Goal: Information Seeking & Learning: Learn about a topic

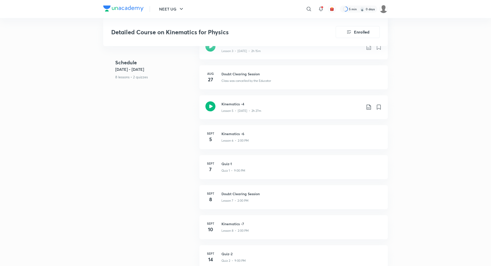
scroll to position [278, 0]
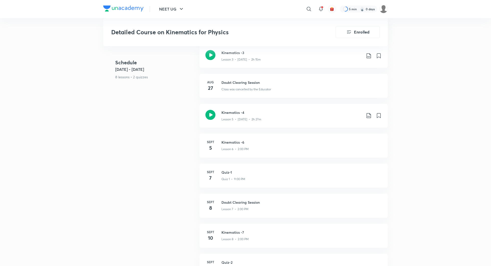
drag, startPoint x: 250, startPoint y: 103, endPoint x: 236, endPoint y: 2, distance: 102.2
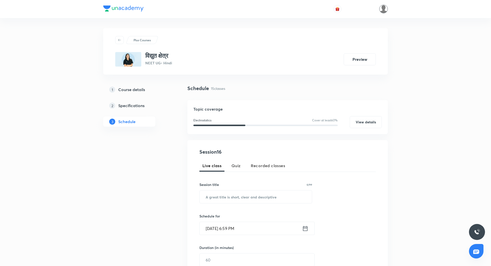
click at [385, 8] on img at bounding box center [383, 9] width 9 height 9
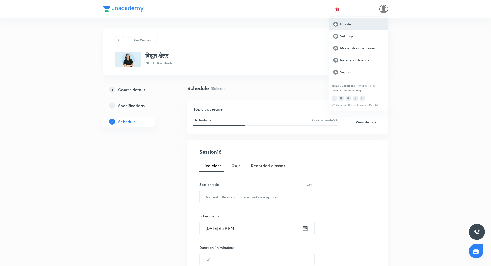
click at [353, 26] on div "Profile" at bounding box center [358, 24] width 58 height 12
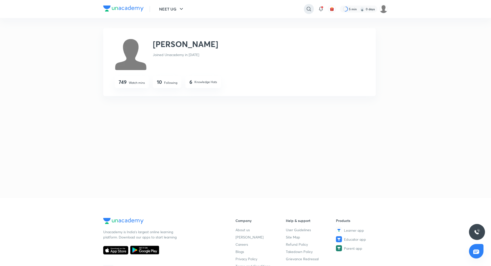
click at [310, 9] on icon at bounding box center [309, 9] width 6 height 6
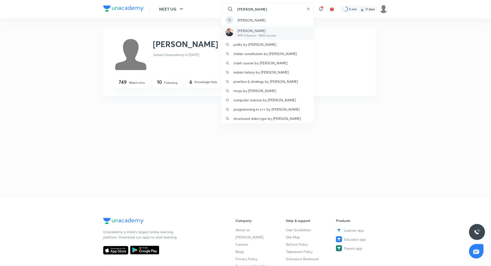
type input "ramesh sha"
click at [250, 31] on p "[PERSON_NAME]" at bounding box center [257, 30] width 39 height 5
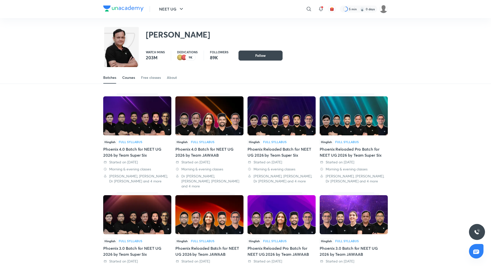
click at [131, 78] on div "Courses" at bounding box center [128, 77] width 13 height 5
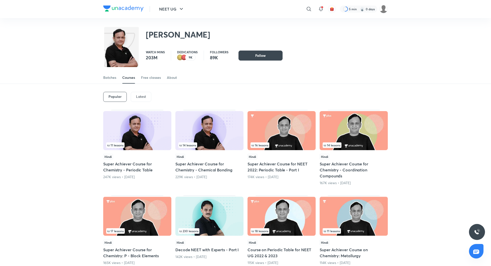
click at [138, 95] on p "Latest" at bounding box center [141, 97] width 10 height 4
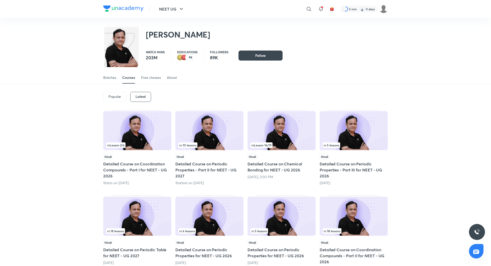
click at [135, 165] on h5 "Detailed Course on Coordination Compounds - Part I for NEET - UG 2026" at bounding box center [137, 170] width 68 height 18
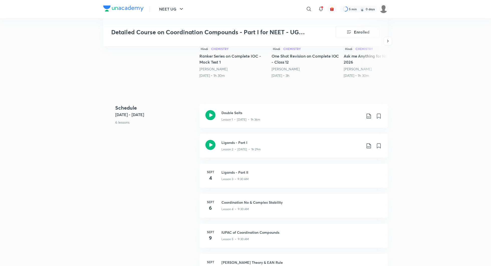
scroll to position [161, 0]
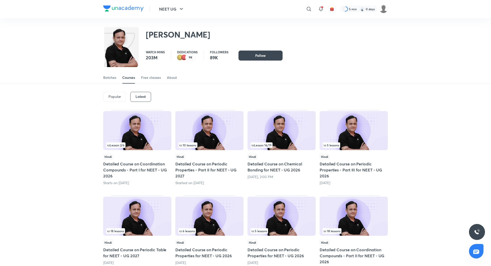
click at [200, 163] on h5 "Detailed Course on Periodic Properties - Part II for NEET - UG 2027" at bounding box center [209, 170] width 68 height 18
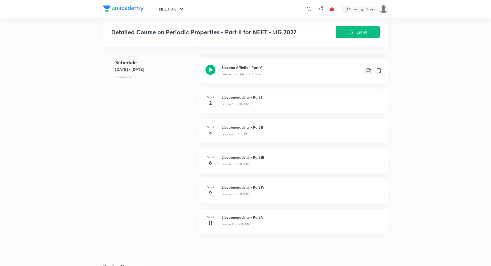
scroll to position [330, 0]
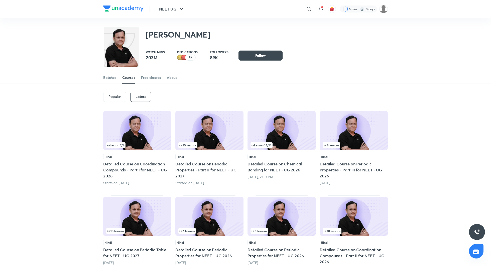
click at [277, 171] on h5 "Detailed Course on Chemical Bonding for NEET - UG 2026" at bounding box center [282, 167] width 68 height 12
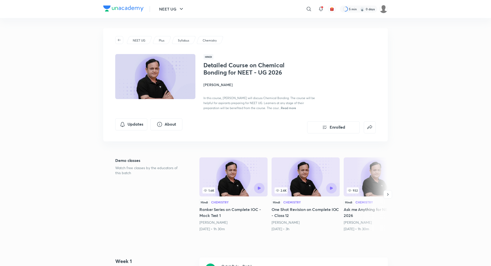
click at [216, 84] on h4 "[PERSON_NAME]" at bounding box center [259, 84] width 112 height 5
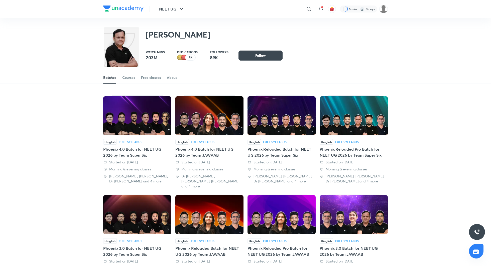
click at [133, 147] on div "Phoenix 4.0 Batch for NEET UG 2026 by Team Super Six" at bounding box center [137, 152] width 68 height 12
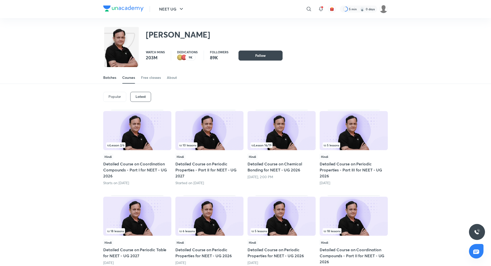
click at [110, 81] on link "Batches" at bounding box center [109, 78] width 13 height 12
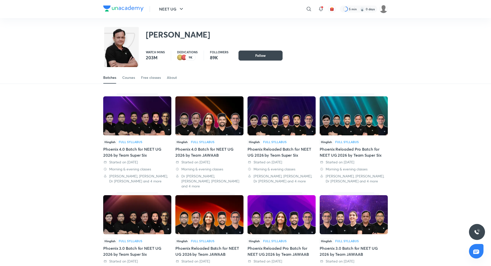
click at [266, 147] on div "Phoenix Reloaded Batch for NEET UG 2026 by Team Super Six" at bounding box center [282, 152] width 68 height 12
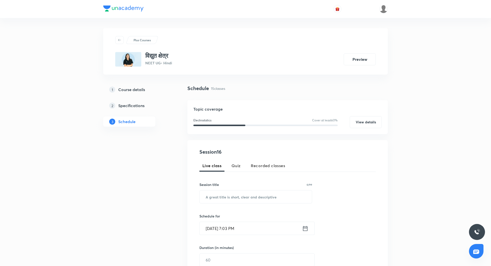
scroll to position [114, 0]
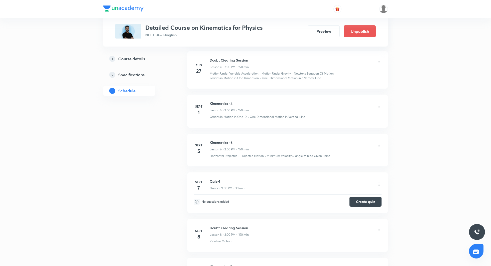
scroll to position [405, 0]
drag, startPoint x: 210, startPoint y: 104, endPoint x: 245, endPoint y: 104, distance: 35.1
click at [245, 104] on h6 "Kinematics -4" at bounding box center [229, 104] width 39 height 5
copy h6 "Kinematics -4"
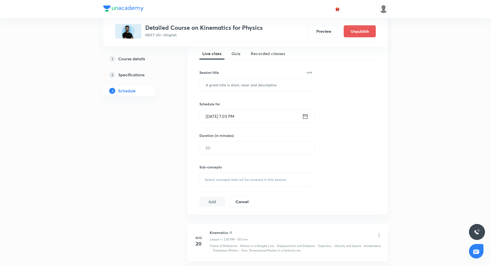
scroll to position [0, 0]
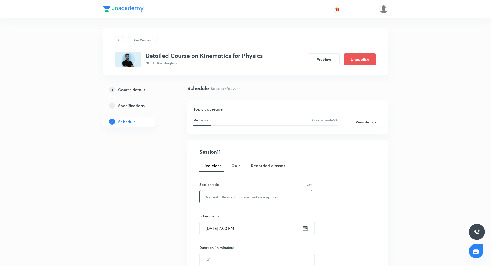
click at [234, 195] on input "text" at bounding box center [256, 197] width 112 height 13
paste input "Kinematics -4"
click at [236, 195] on input "Kinematics -4" at bounding box center [256, 197] width 112 height 13
type input "Kinematics -5"
click at [305, 231] on icon at bounding box center [305, 228] width 5 height 5
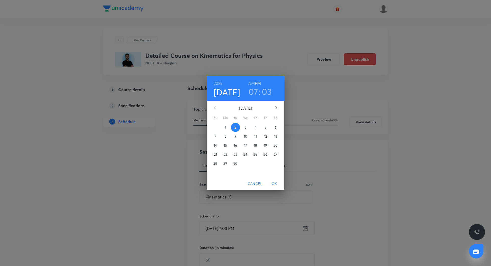
click at [245, 125] on p "3" at bounding box center [246, 127] width 2 height 5
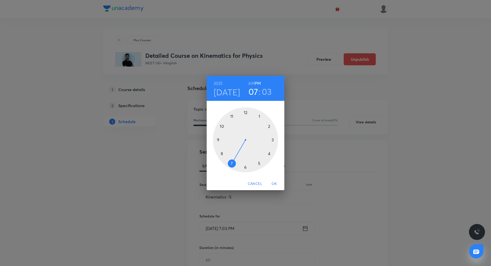
click at [247, 114] on div at bounding box center [245, 140] width 65 height 65
click at [254, 92] on h3 "12" at bounding box center [253, 91] width 8 height 11
click at [233, 163] on div at bounding box center [245, 140] width 65 height 65
click at [246, 112] on div at bounding box center [245, 140] width 65 height 65
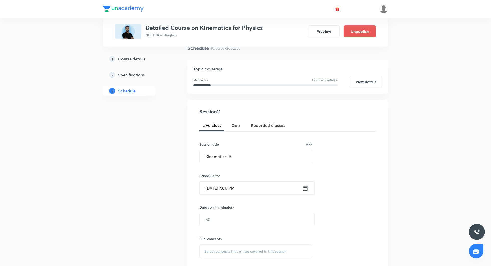
scroll to position [46, 0]
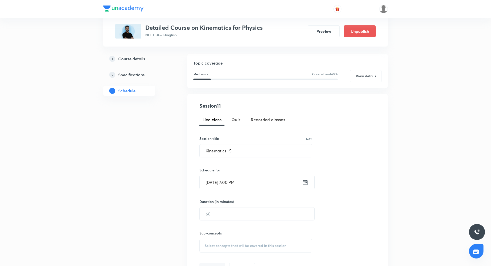
click at [251, 222] on div "Sub-concepts Select concepts that wil be covered in this session" at bounding box center [255, 237] width 113 height 32
click at [250, 213] on input "text" at bounding box center [257, 214] width 115 height 13
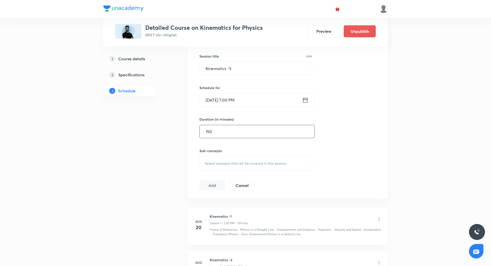
scroll to position [196, 0]
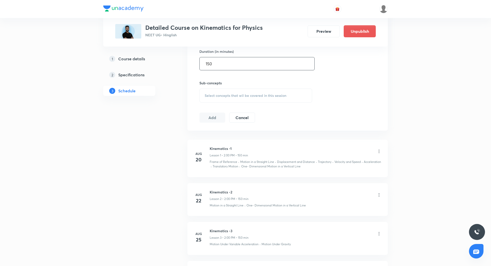
type input "150"
click at [225, 98] on div "Select concepts that wil be covered in this session" at bounding box center [255, 96] width 113 height 14
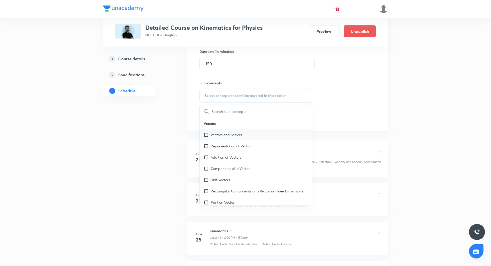
click at [232, 129] on div "Vectors and Scalars" at bounding box center [256, 134] width 112 height 11
checkbox input "true"
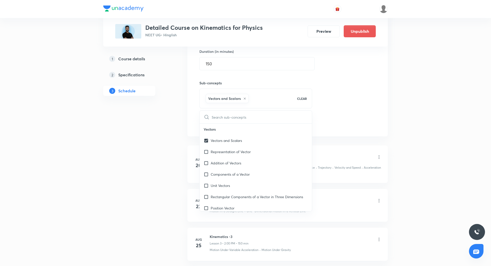
click at [354, 105] on div "Session 11 Live class Quiz Recorded classes Session title 13/99 Kinematics -5 ​…" at bounding box center [287, 40] width 176 height 177
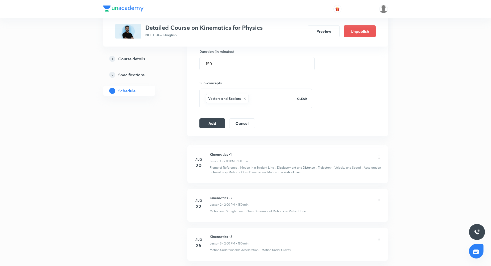
click at [208, 128] on div "Session 11 Live class Quiz Recorded classes Session title 13/99 Kinematics -5 ​…" at bounding box center [287, 40] width 200 height 193
click at [207, 121] on button "Add" at bounding box center [212, 123] width 26 height 10
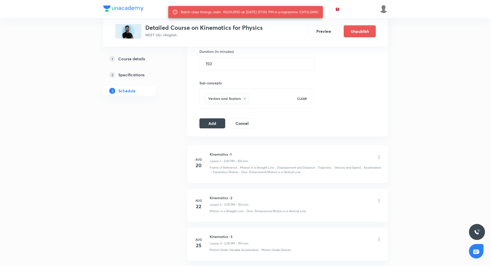
drag, startPoint x: 305, startPoint y: 12, endPoint x: 327, endPoint y: 12, distance: 21.8
click at [323, 12] on div "Batch class timings clash. YGOIUR1O at 03 Sep 2025 07:00 PM in programme: CHYIL…" at bounding box center [245, 12] width 155 height 12
copy div "CHYILQMO"
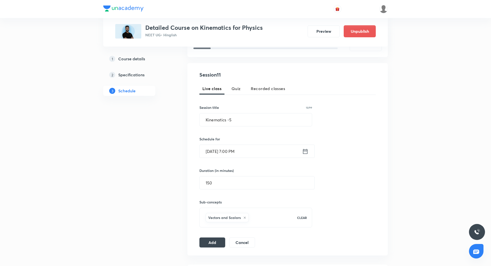
scroll to position [79, 0]
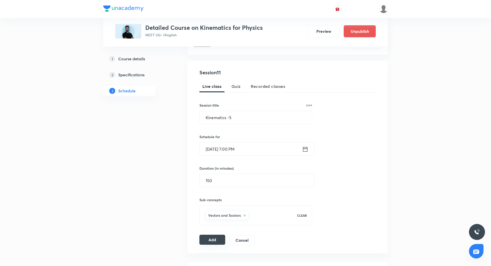
click at [217, 244] on button "Add" at bounding box center [212, 240] width 26 height 10
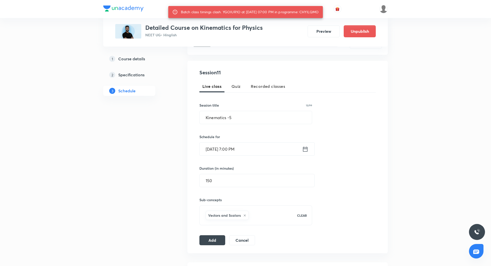
drag, startPoint x: 305, startPoint y: 12, endPoint x: 324, endPoint y: 13, distance: 19.1
click at [323, 13] on div "Batch class timings clash. YGOIUR1O at 03 Sep 2025 07:00 PM in programme: CHYIL…" at bounding box center [245, 12] width 155 height 12
copy div "CHYILQMO"
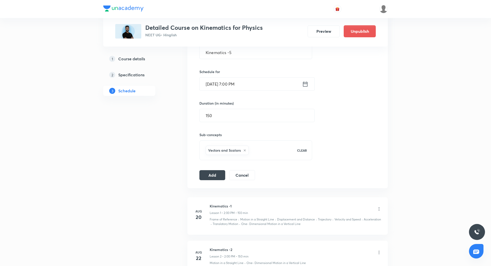
scroll to position [149, 0]
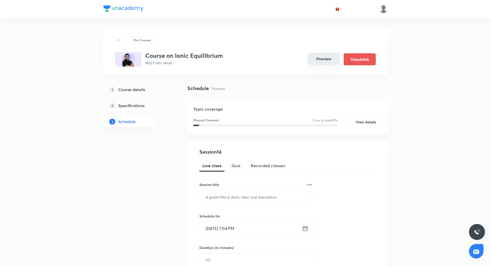
click at [330, 59] on button "Preview" at bounding box center [324, 59] width 32 height 12
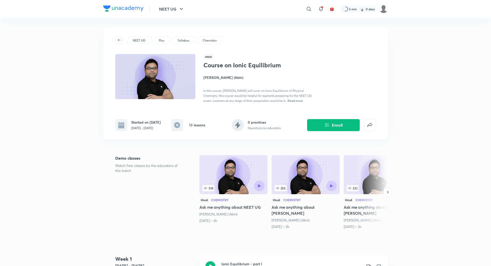
click at [227, 75] on h4 "[PERSON_NAME] (Akm)" at bounding box center [259, 77] width 112 height 5
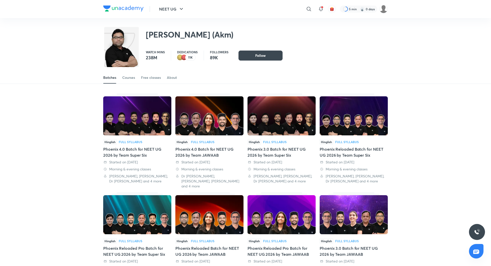
click at [146, 150] on div "Phoenix 4.0 Batch for NEET UG 2026 by Team Super Six" at bounding box center [137, 152] width 68 height 12
click at [202, 148] on div "Phoenix 4.0 Batch for NEET UG 2026 by Team JAWAAB" at bounding box center [209, 152] width 68 height 12
click at [282, 153] on div "Phoenix 3.0 Batch for NEET UG 2026 by Team Super Six" at bounding box center [282, 152] width 68 height 12
click at [351, 150] on div "Phoenix Reloaded Batch for NEET UG 2026 by Team Super Six" at bounding box center [354, 152] width 68 height 12
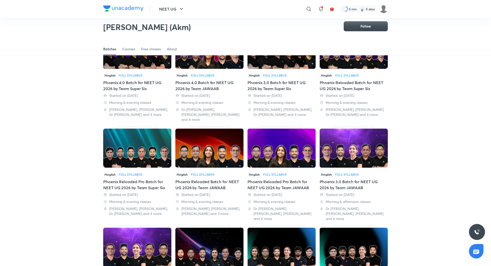
scroll to position [60, 0]
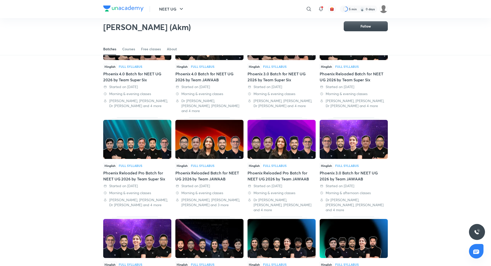
click at [144, 170] on div "Phoenix Reloaded Pro Batch for NEET UG 2026 by Team Super Six" at bounding box center [137, 176] width 68 height 12
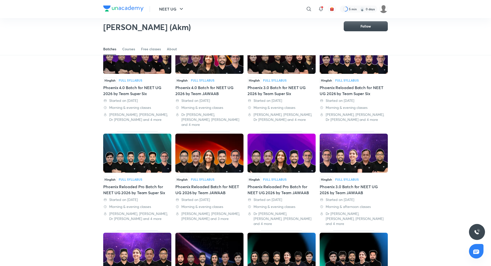
scroll to position [47, 0]
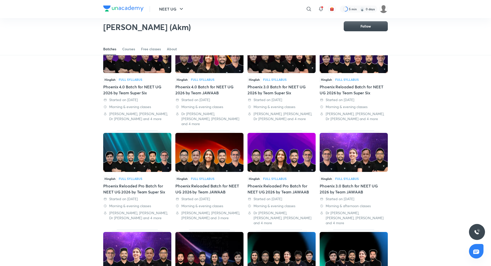
click at [215, 185] on div "Phoenix Reloaded Batch for NEET UG 2026 by Team JAWAAB" at bounding box center [209, 189] width 68 height 12
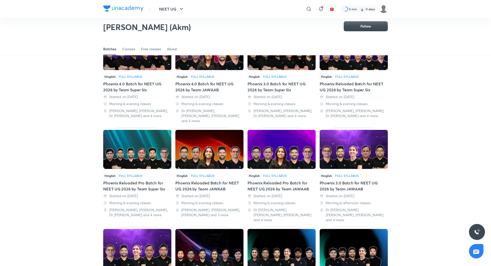
scroll to position [52, 0]
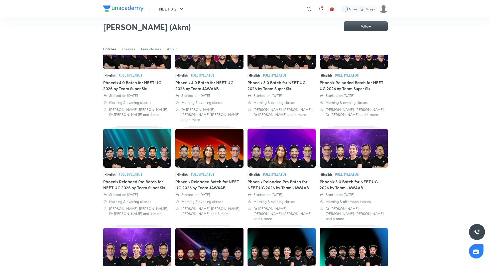
click at [274, 183] on div "Phoenix Reloaded Pro Batch for NEET UG 2026 by Team JAWAAB" at bounding box center [282, 185] width 68 height 12
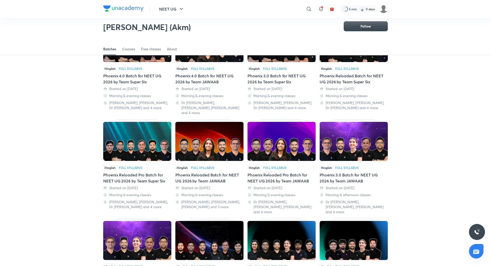
scroll to position [63, 0]
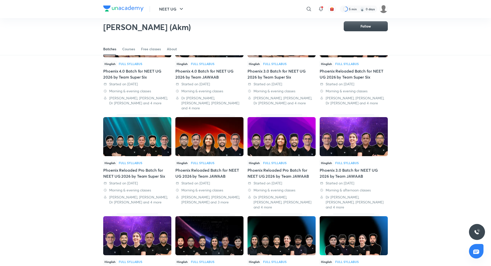
click at [359, 167] on div "Phoenix 3.0 Batch for NEET UG 2026 by Team JAWAAB" at bounding box center [354, 173] width 68 height 12
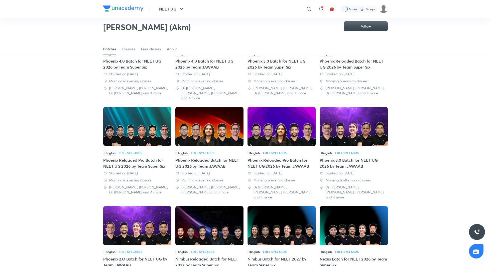
scroll to position [131, 0]
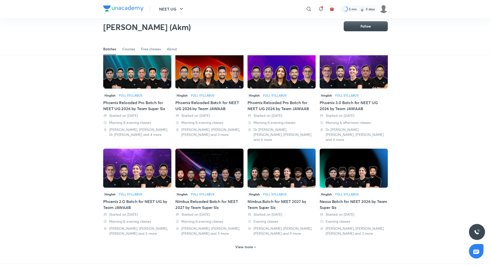
click at [151, 192] on div "Hinglish Full Syllabus Phoenix 2.O Batch for NEET UG by Team JAWAAB Started on …" at bounding box center [137, 214] width 68 height 45
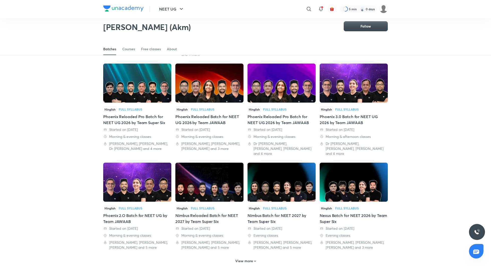
scroll to position [129, 0]
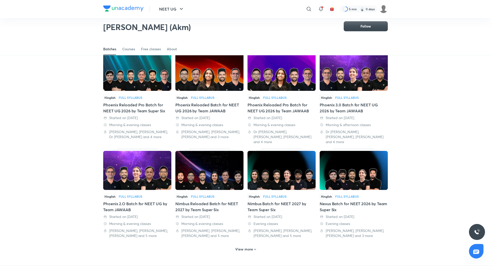
click at [247, 246] on div "View more" at bounding box center [245, 250] width 25 height 8
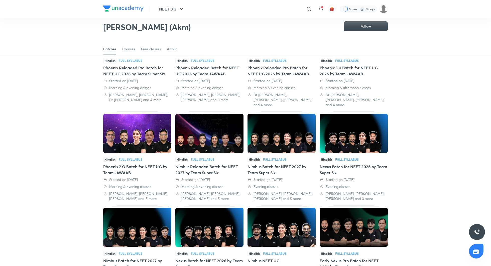
scroll to position [196, 0]
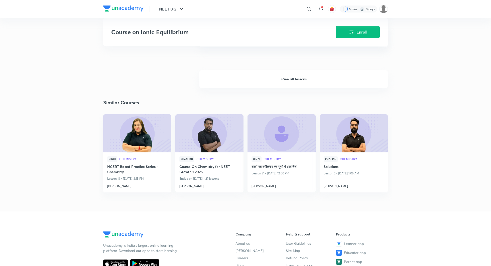
scroll to position [453, 0]
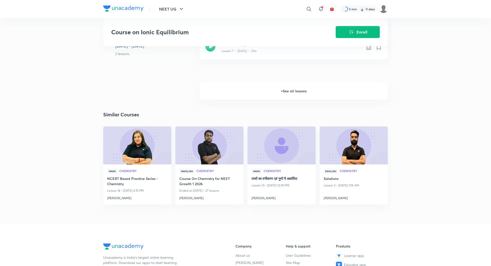
click at [263, 87] on h6 "+ See all lessons" at bounding box center [293, 91] width 188 height 18
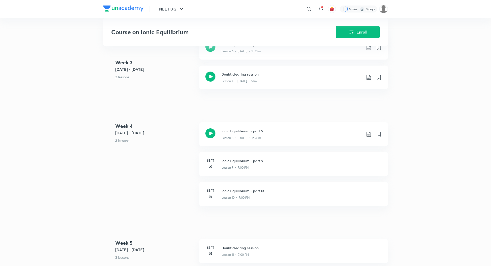
scroll to position [422, 0]
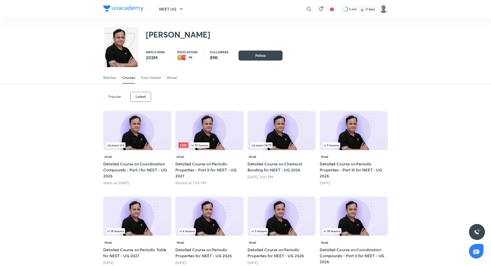
click at [194, 167] on h5 "Detailed Course on Periodic Properties - Part II for NEET - UG 2027" at bounding box center [209, 170] width 68 height 18
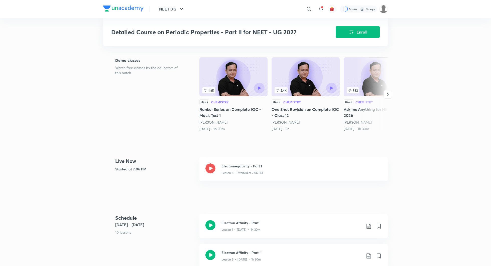
scroll to position [144, 0]
